Goal: Communication & Community: Connect with others

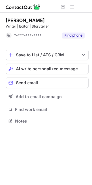
scroll to position [3, 3]
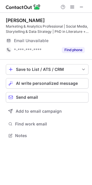
scroll to position [132, 92]
click at [26, 83] on span "AI write personalized message" at bounding box center [47, 83] width 62 height 5
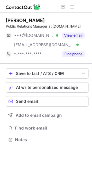
scroll to position [136, 92]
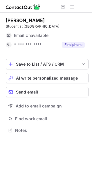
scroll to position [127, 92]
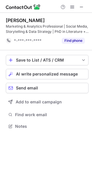
scroll to position [123, 92]
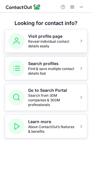
click at [43, 73] on span "Find & save multiple contact details fast" at bounding box center [51, 71] width 47 height 9
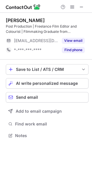
scroll to position [132, 92]
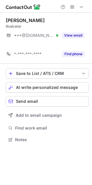
scroll to position [3, 3]
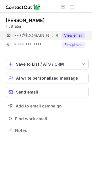
click at [82, 34] on button "View email" at bounding box center [73, 36] width 23 height 6
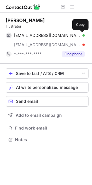
scroll to position [136, 92]
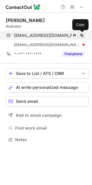
click at [84, 34] on span at bounding box center [82, 35] width 5 height 5
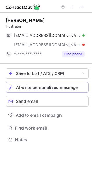
click at [20, 84] on button "AI write personalized message" at bounding box center [47, 87] width 83 height 10
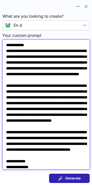
click at [19, 41] on textarea "**********" at bounding box center [46, 105] width 88 height 130
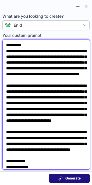
type textarea "**********"
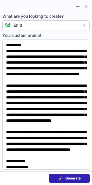
click at [66, 178] on span "Generate" at bounding box center [72, 178] width 15 height 5
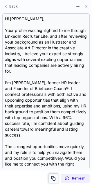
click at [50, 177] on button at bounding box center [54, 179] width 10 height 10
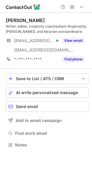
scroll to position [141, 92]
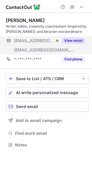
click at [74, 38] on button "View email" at bounding box center [73, 41] width 23 height 6
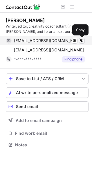
click at [81, 39] on span at bounding box center [82, 40] width 5 height 5
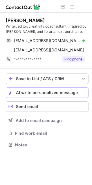
click at [21, 93] on span "AI write personalized message" at bounding box center [47, 93] width 62 height 5
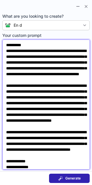
click at [17, 44] on textarea "**********" at bounding box center [46, 105] width 88 height 130
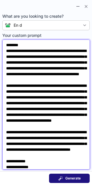
type textarea "**********"
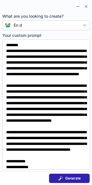
click at [64, 181] on div "Generate" at bounding box center [69, 178] width 22 height 5
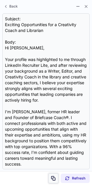
click at [51, 180] on span at bounding box center [53, 178] width 5 height 5
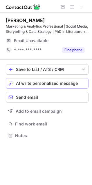
scroll to position [132, 92]
click at [47, 82] on span "AI write personalized message" at bounding box center [47, 83] width 62 height 5
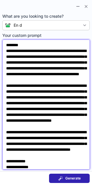
click at [14, 44] on textarea "**********" at bounding box center [46, 105] width 88 height 130
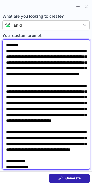
scroll to position [123, 92]
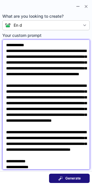
type textarea "**********"
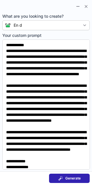
click at [58, 178] on span at bounding box center [60, 178] width 5 height 5
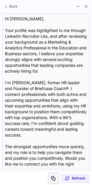
click at [51, 175] on button at bounding box center [54, 179] width 10 height 10
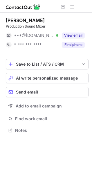
scroll to position [3, 3]
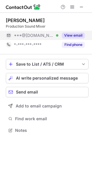
click at [70, 39] on div "View email" at bounding box center [71, 35] width 26 height 9
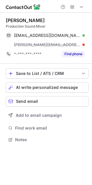
scroll to position [136, 92]
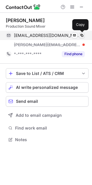
click at [83, 36] on span at bounding box center [82, 35] width 5 height 5
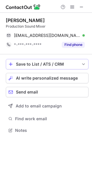
scroll to position [3, 3]
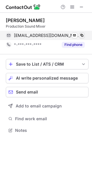
click at [81, 36] on span at bounding box center [82, 35] width 5 height 5
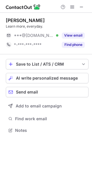
scroll to position [127, 92]
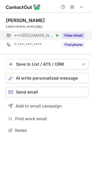
click at [67, 33] on button "View email" at bounding box center [73, 36] width 23 height 6
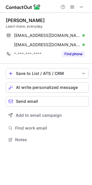
scroll to position [136, 92]
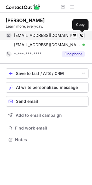
click at [81, 34] on span at bounding box center [82, 35] width 5 height 5
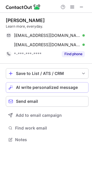
click at [31, 88] on span "AI write personalized message" at bounding box center [47, 87] width 62 height 5
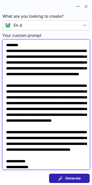
click at [14, 46] on textarea "**********" at bounding box center [46, 105] width 88 height 130
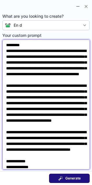
type textarea "**********"
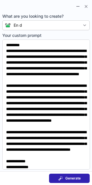
click at [59, 177] on span at bounding box center [60, 178] width 5 height 5
